Goal: Information Seeking & Learning: Check status

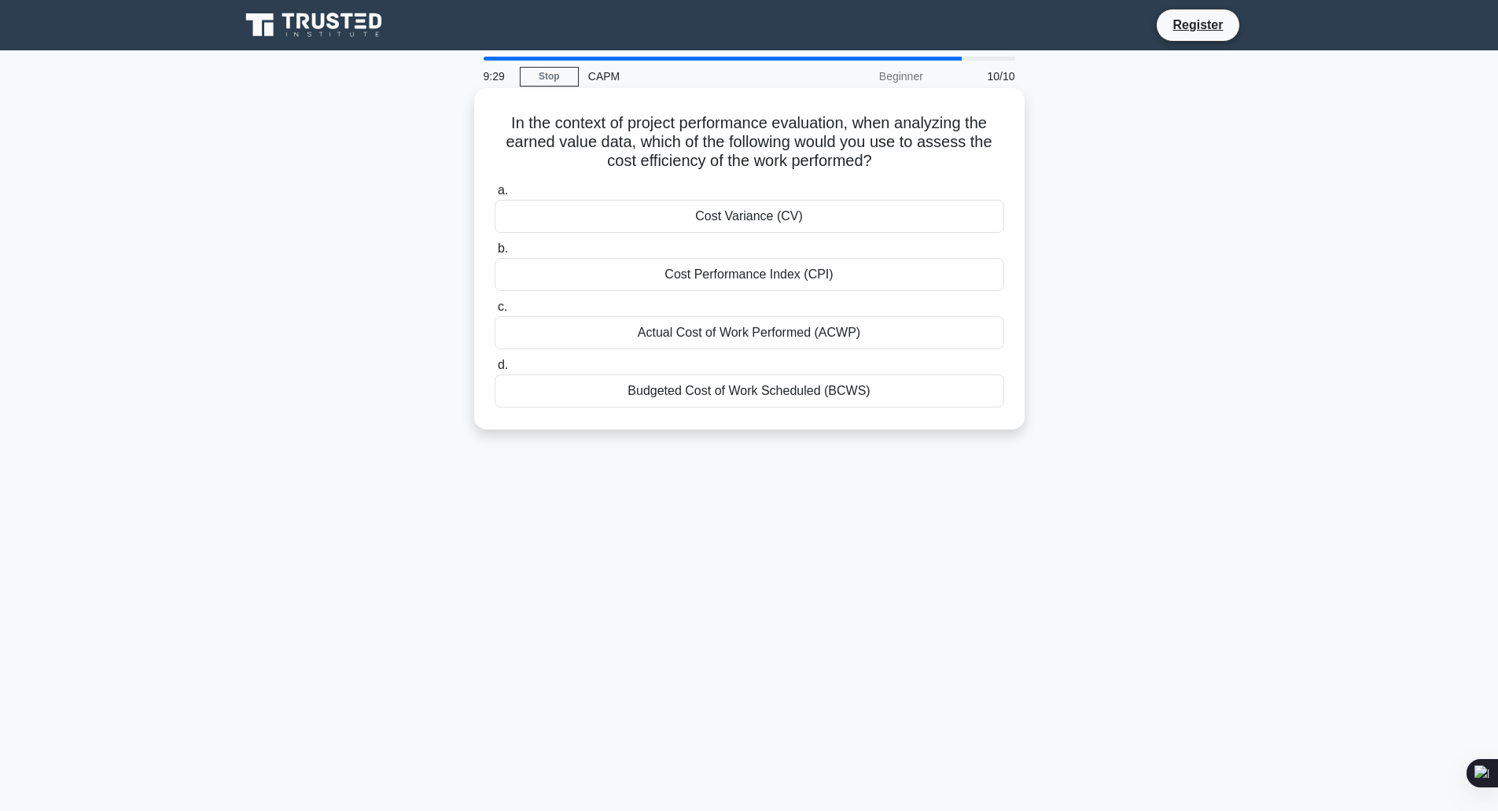
click at [767, 282] on div "Cost Performance Index (CPI)" at bounding box center [749, 274] width 509 height 33
click at [495, 254] on input "b. Cost Performance Index (CPI)" at bounding box center [495, 249] width 0 height 10
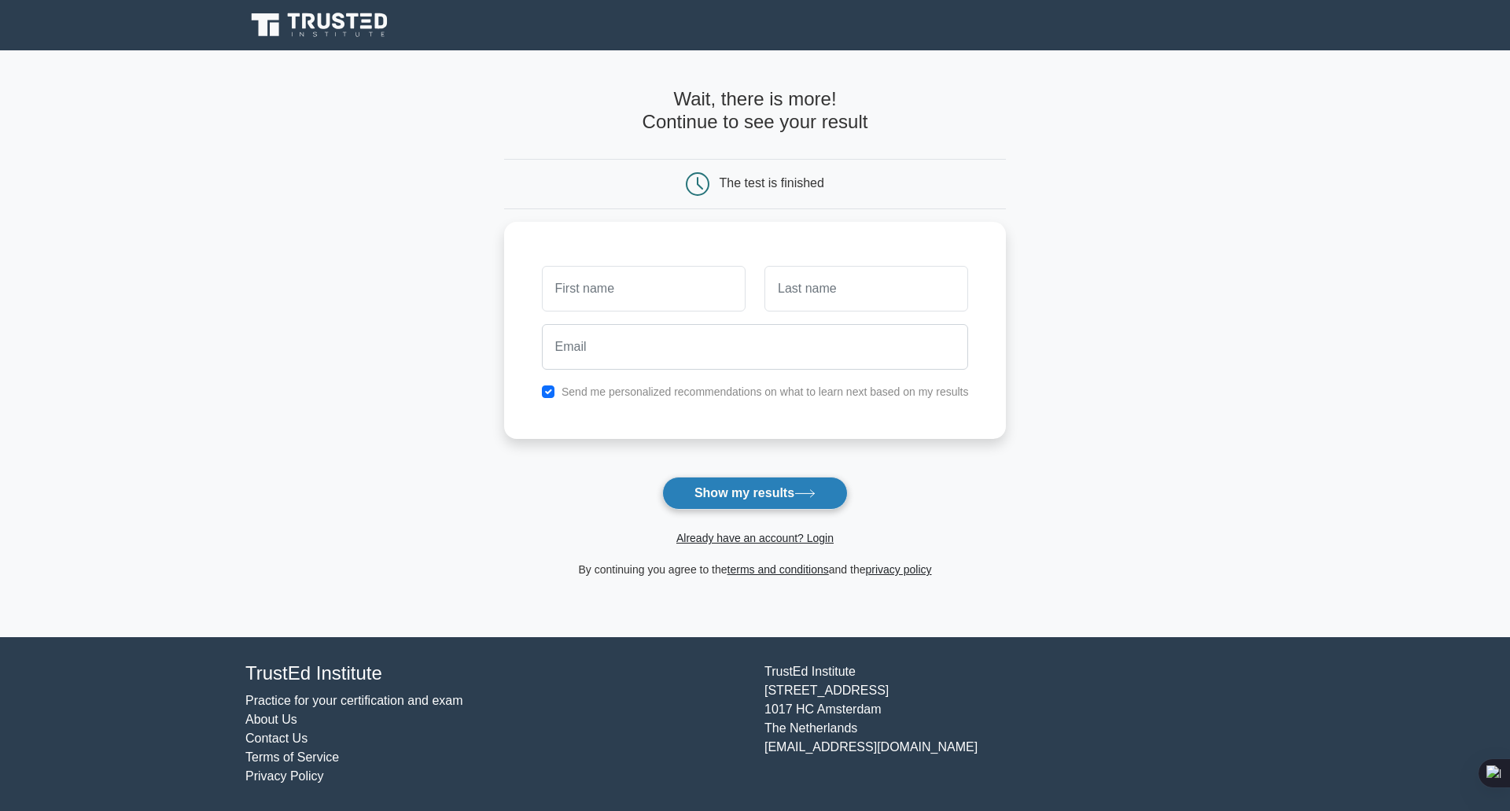
click at [787, 482] on button "Show my results" at bounding box center [755, 492] width 186 height 33
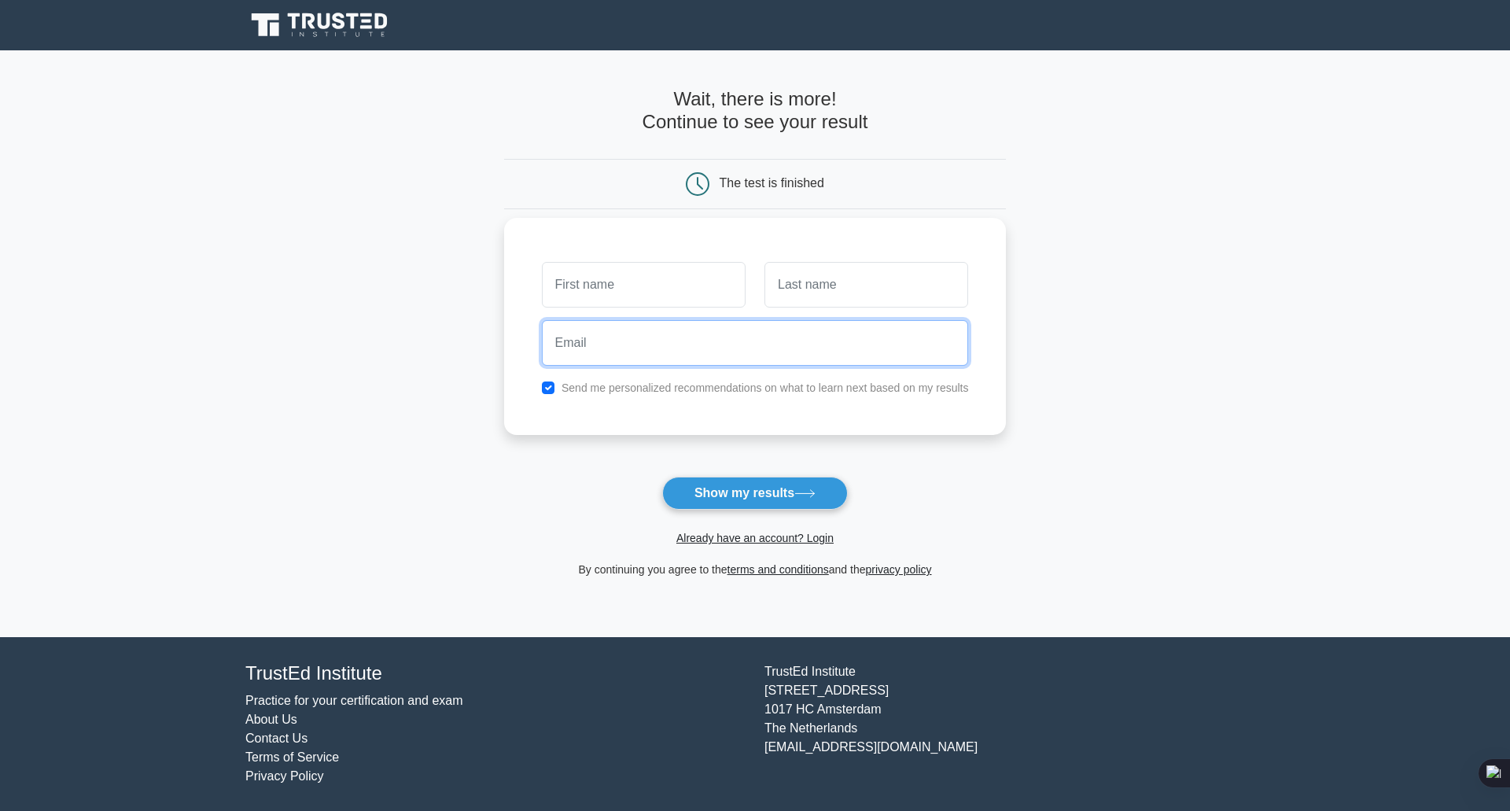
click at [823, 349] on input "email" at bounding box center [755, 343] width 427 height 46
type input "[EMAIL_ADDRESS][DOMAIN_NAME]"
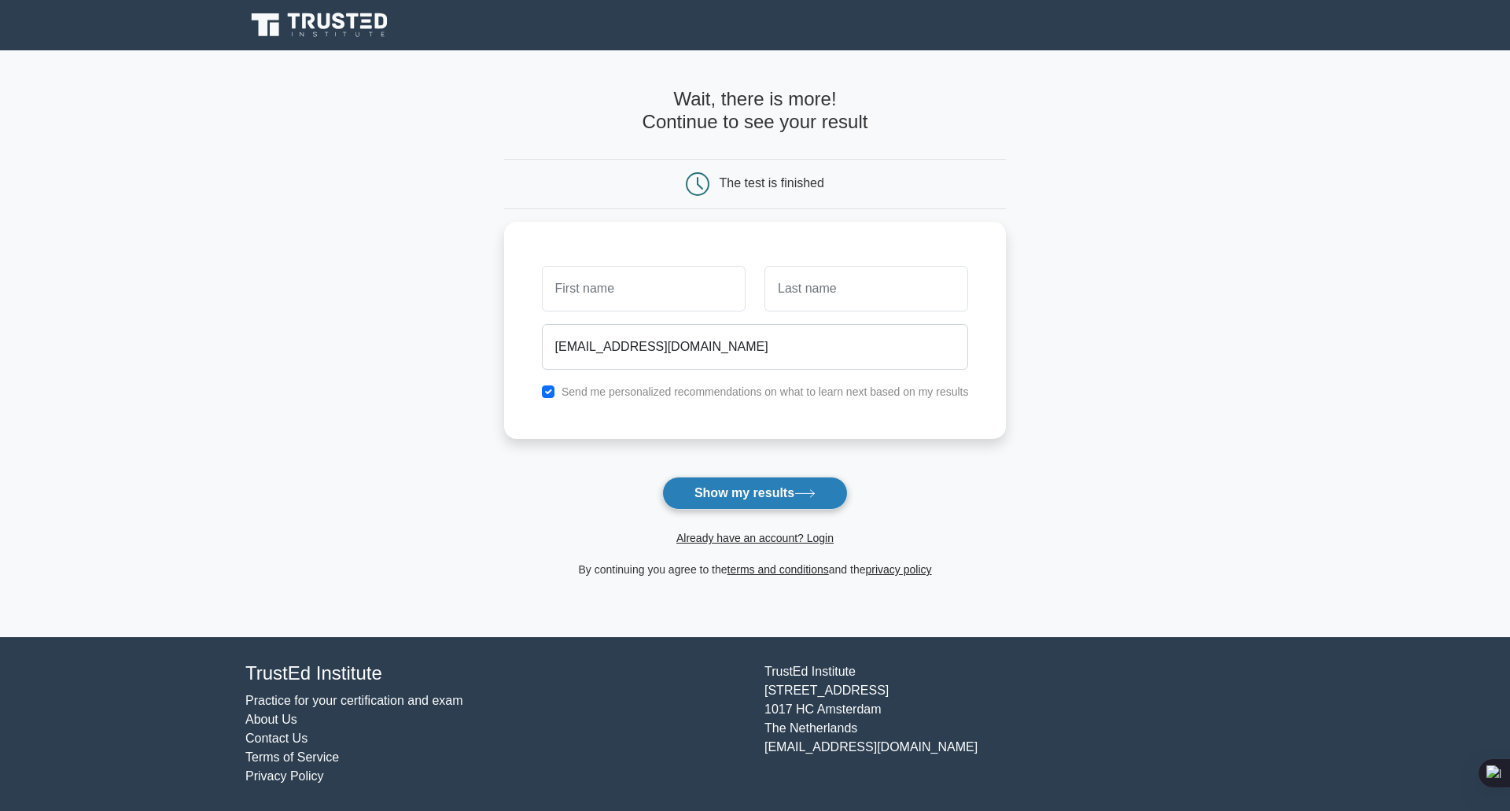
click at [781, 488] on button "Show my results" at bounding box center [755, 492] width 186 height 33
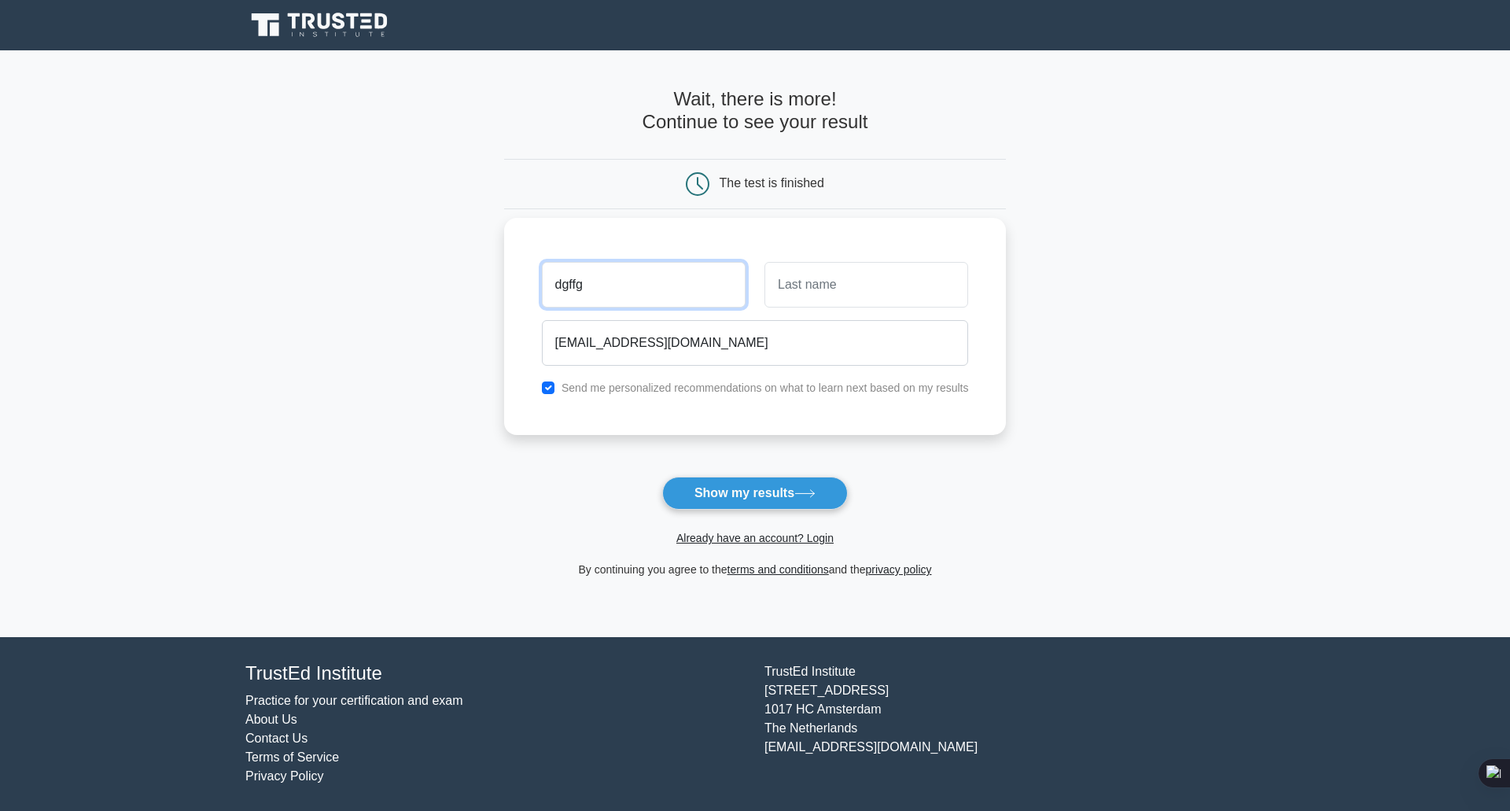
type input "dgffg"
drag, startPoint x: 821, startPoint y: 275, endPoint x: 814, endPoint y: 289, distance: 15.8
click at [821, 275] on input "text" at bounding box center [866, 285] width 204 height 46
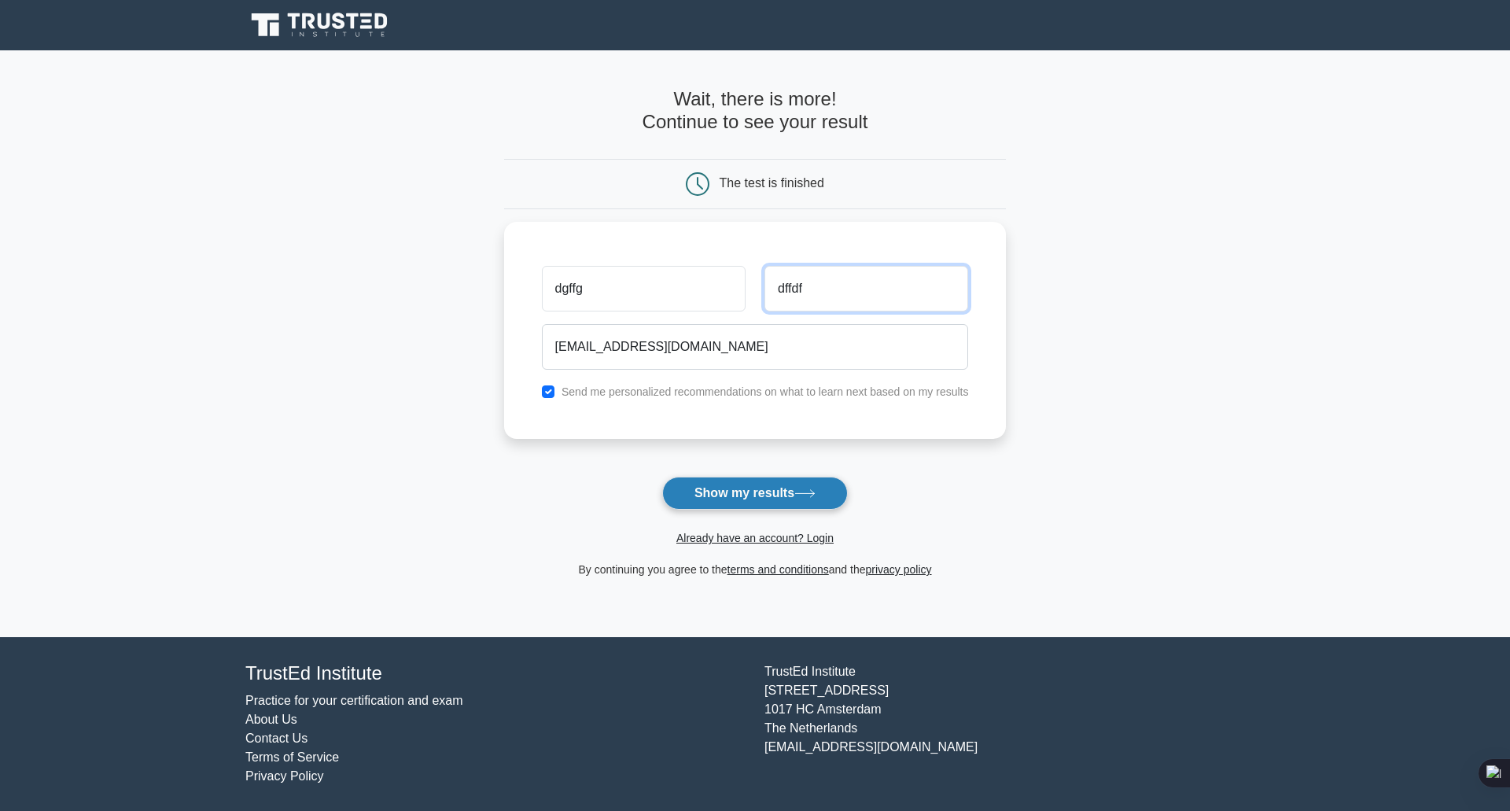
type input "dffdf"
click at [749, 494] on button "Show my results" at bounding box center [755, 492] width 186 height 33
